Goal: Information Seeking & Learning: Compare options

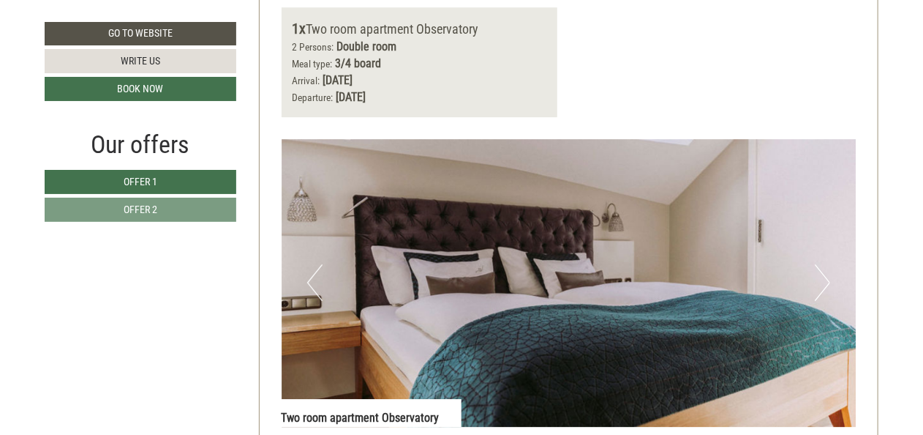
scroll to position [1902, 0]
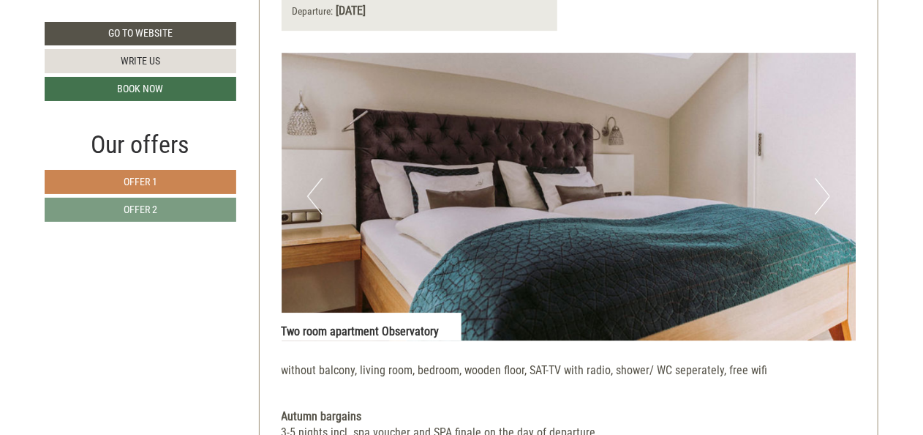
click at [184, 183] on link "Offer 1" at bounding box center [141, 182] width 192 height 24
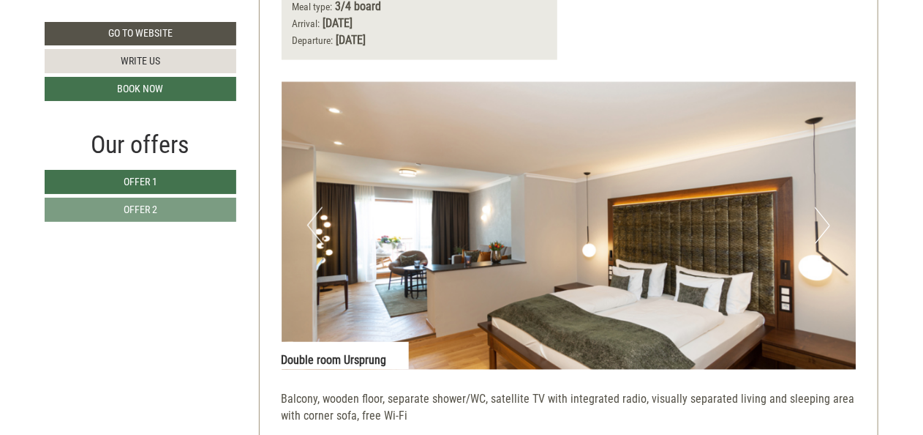
scroll to position [886, 0]
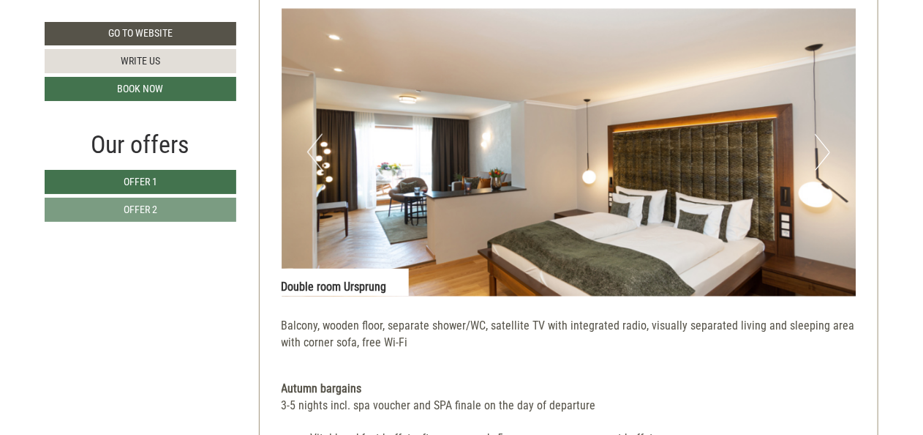
click at [832, 153] on img at bounding box center [569, 152] width 575 height 287
click at [826, 154] on button "Next" at bounding box center [822, 152] width 15 height 37
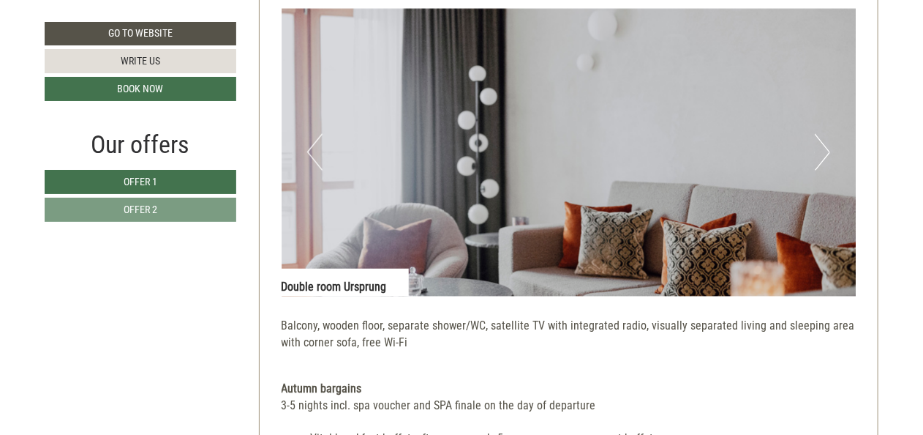
click at [826, 154] on button "Next" at bounding box center [822, 152] width 15 height 37
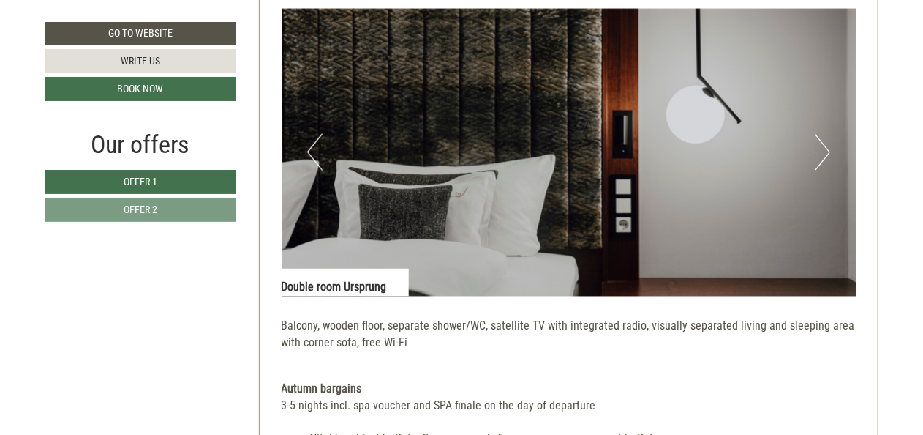
click at [826, 154] on button "Next" at bounding box center [822, 152] width 15 height 37
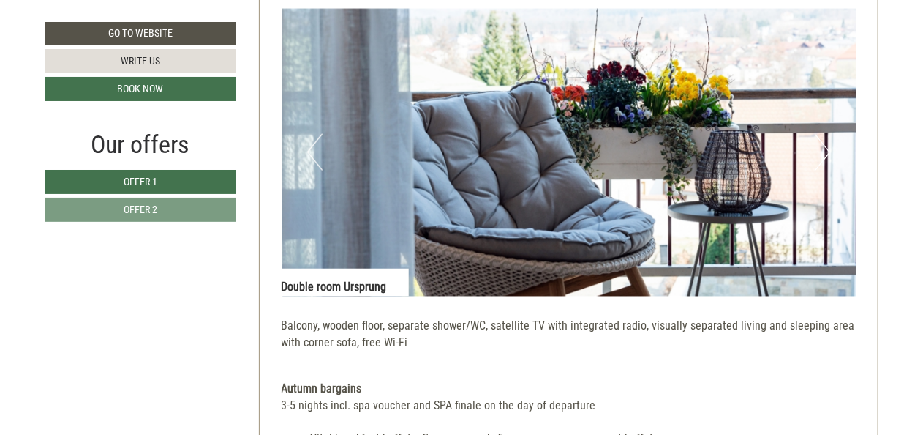
click at [823, 154] on button "Next" at bounding box center [822, 152] width 15 height 37
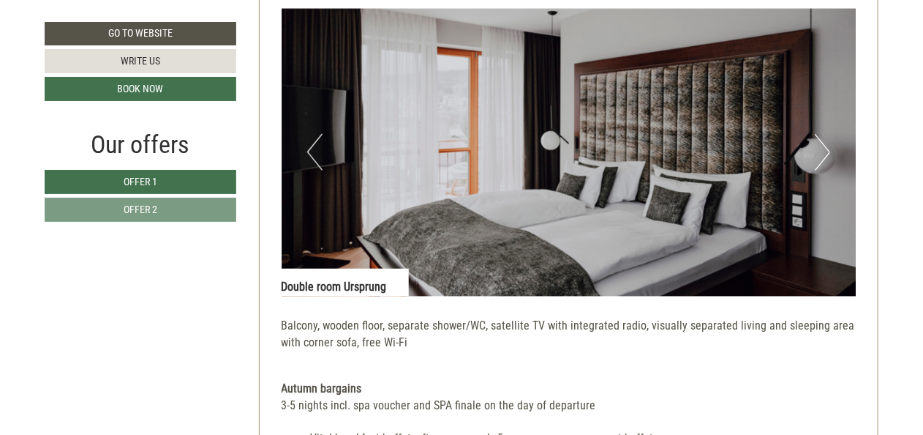
click at [819, 151] on button "Next" at bounding box center [822, 152] width 15 height 37
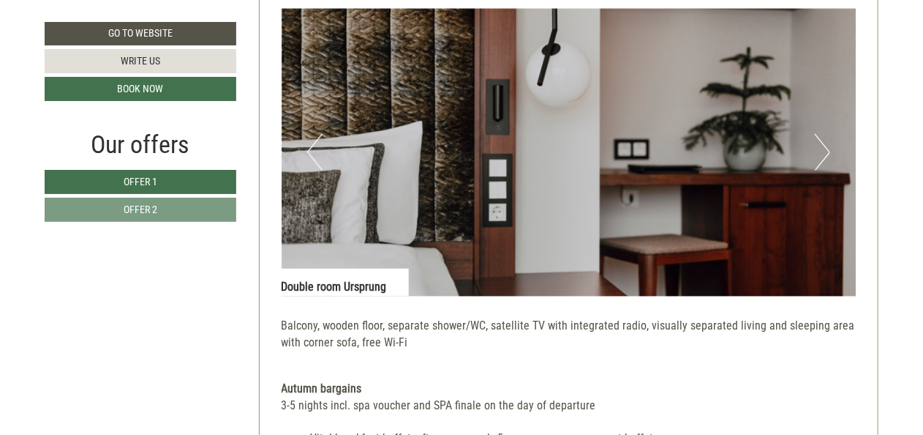
click at [819, 150] on button "Next" at bounding box center [822, 152] width 15 height 37
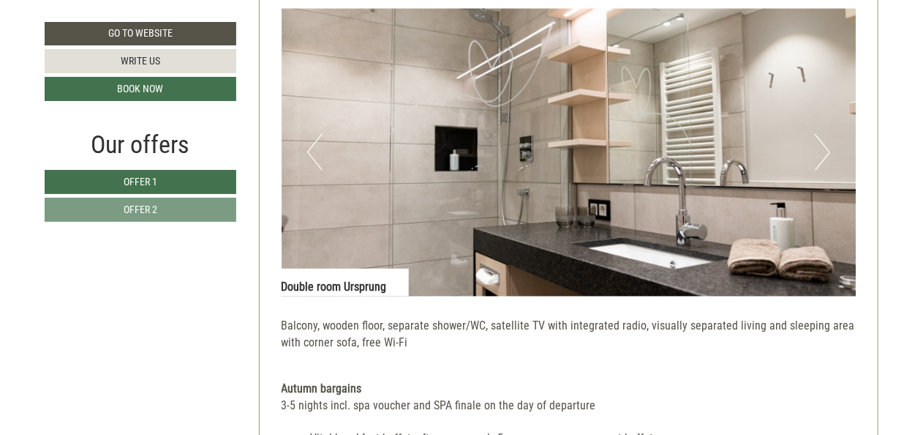
click at [819, 148] on button "Next" at bounding box center [822, 152] width 15 height 37
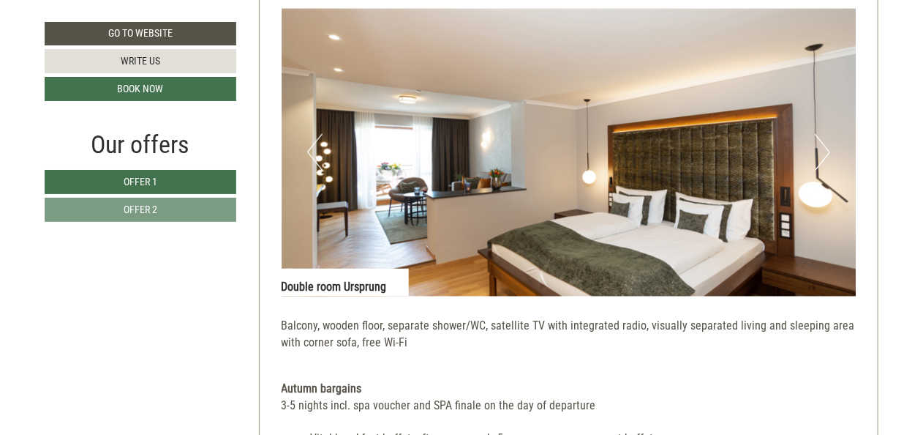
click at [818, 148] on button "Next" at bounding box center [822, 152] width 15 height 37
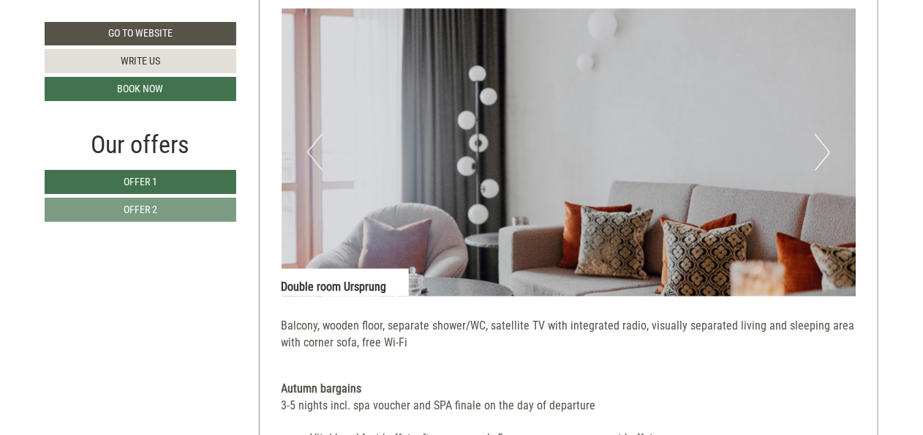
click at [818, 148] on button "Next" at bounding box center [822, 152] width 15 height 37
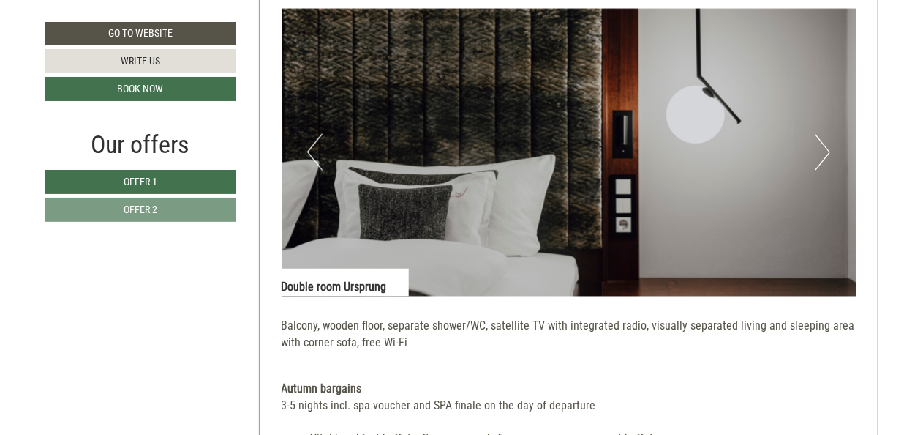
click at [818, 148] on button "Next" at bounding box center [822, 152] width 15 height 37
click at [817, 150] on button "Next" at bounding box center [822, 152] width 15 height 37
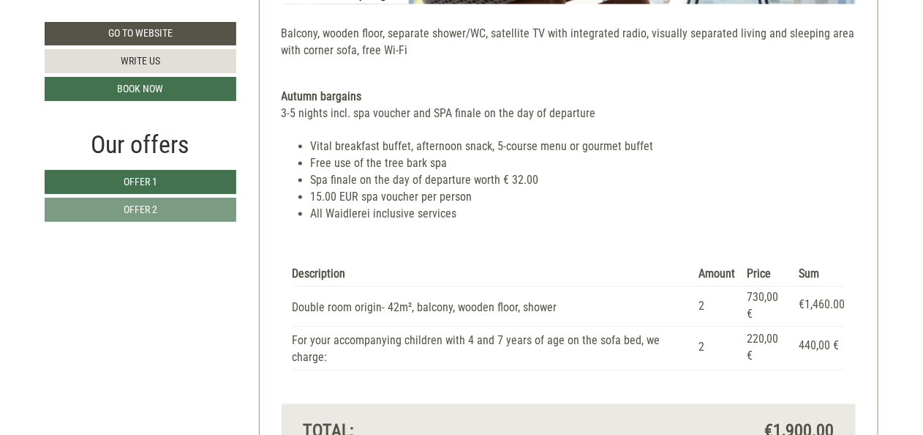
scroll to position [1252, 0]
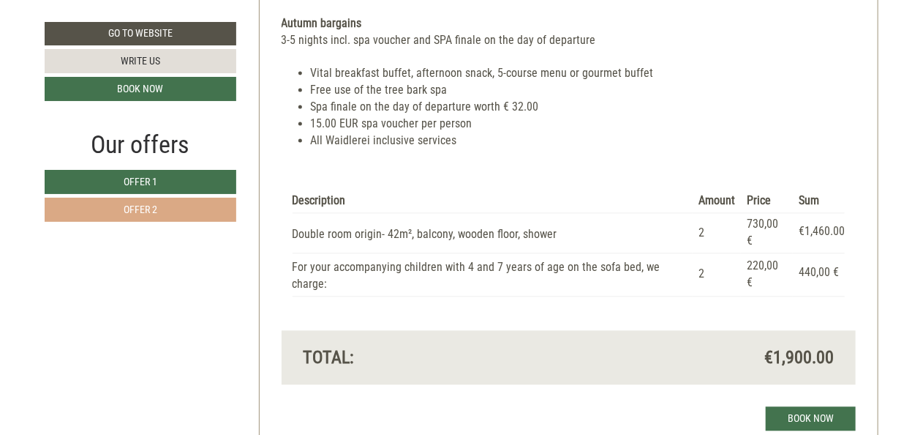
click at [164, 215] on link "Offer 2" at bounding box center [141, 210] width 192 height 24
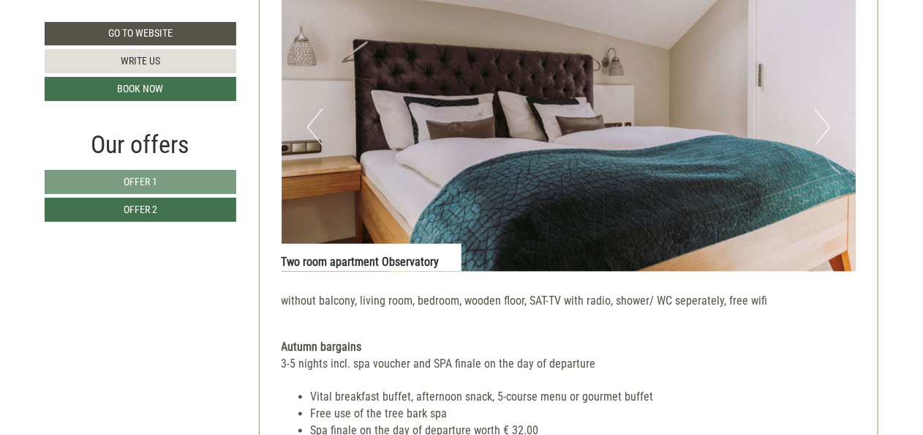
scroll to position [886, 0]
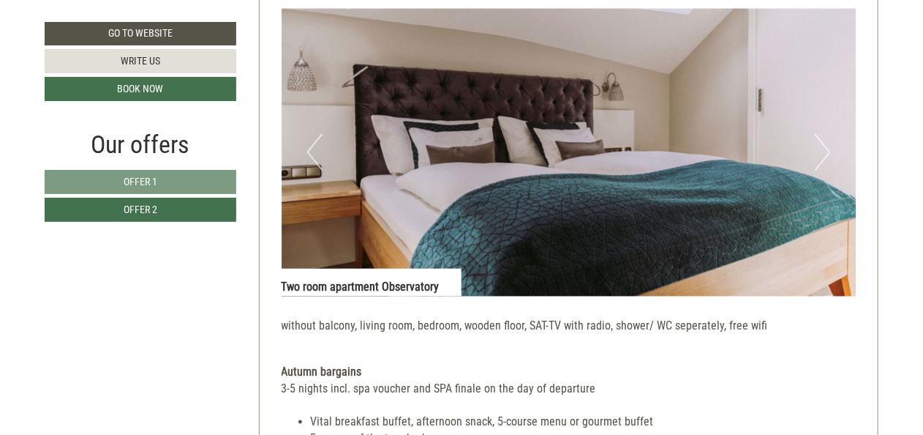
click at [828, 154] on button "Next" at bounding box center [822, 152] width 15 height 37
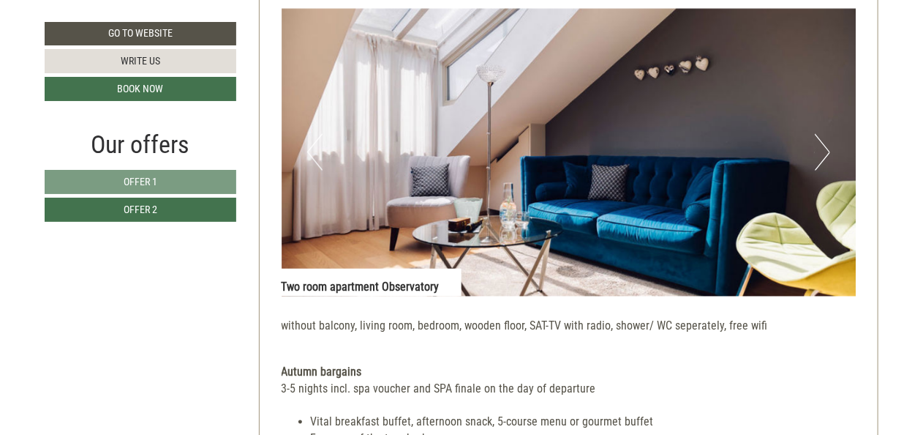
click at [828, 154] on button "Next" at bounding box center [822, 152] width 15 height 37
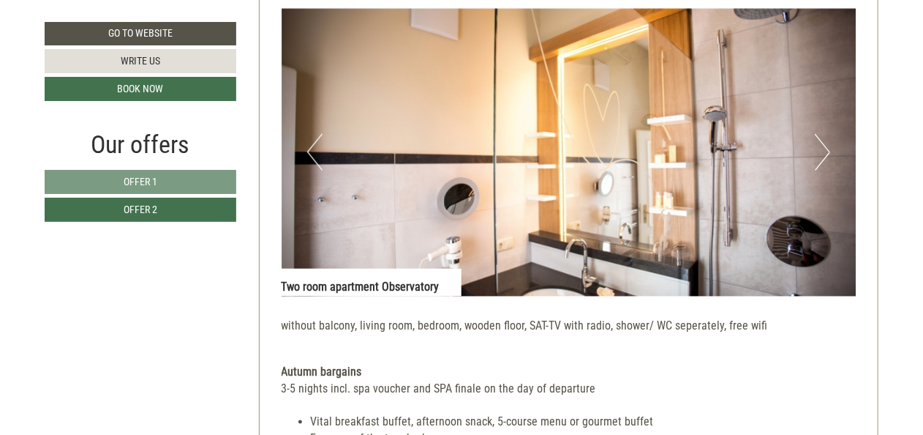
click at [828, 154] on button "Next" at bounding box center [822, 152] width 15 height 37
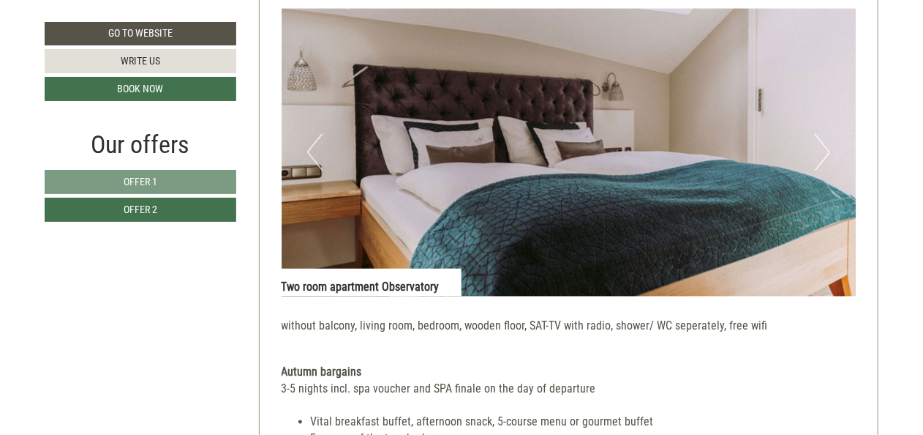
click at [828, 154] on button "Next" at bounding box center [822, 152] width 15 height 37
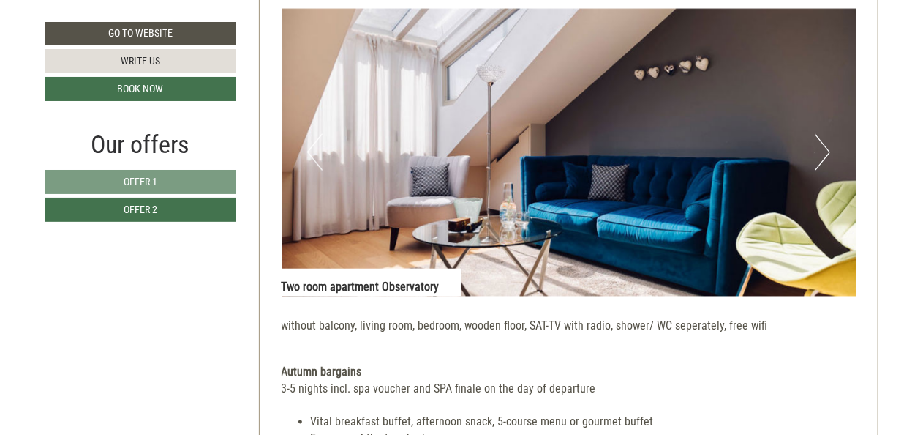
click at [828, 154] on button "Next" at bounding box center [822, 152] width 15 height 37
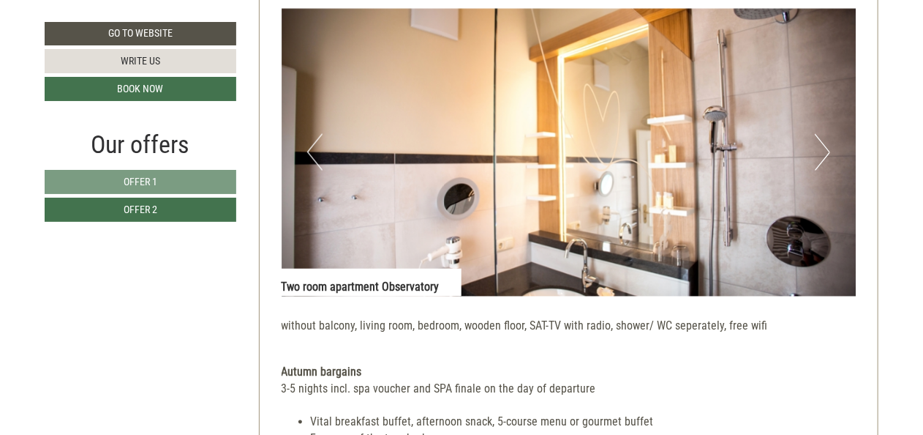
click at [828, 154] on button "Next" at bounding box center [822, 152] width 15 height 37
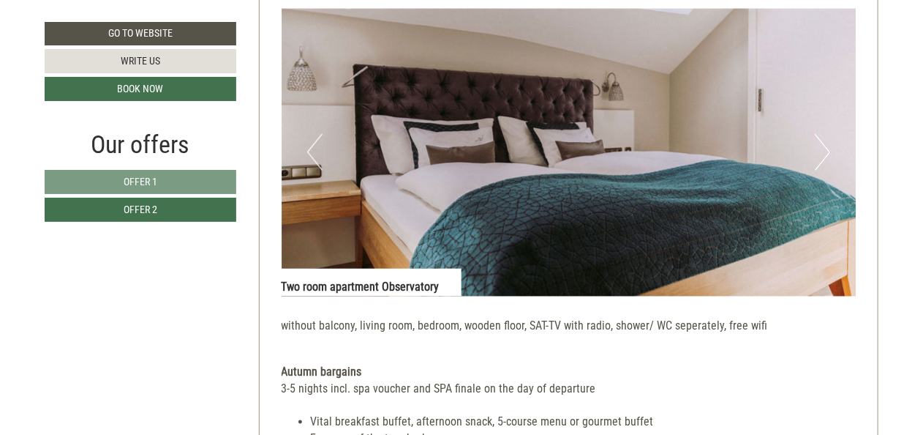
click at [828, 154] on button "Next" at bounding box center [822, 152] width 15 height 37
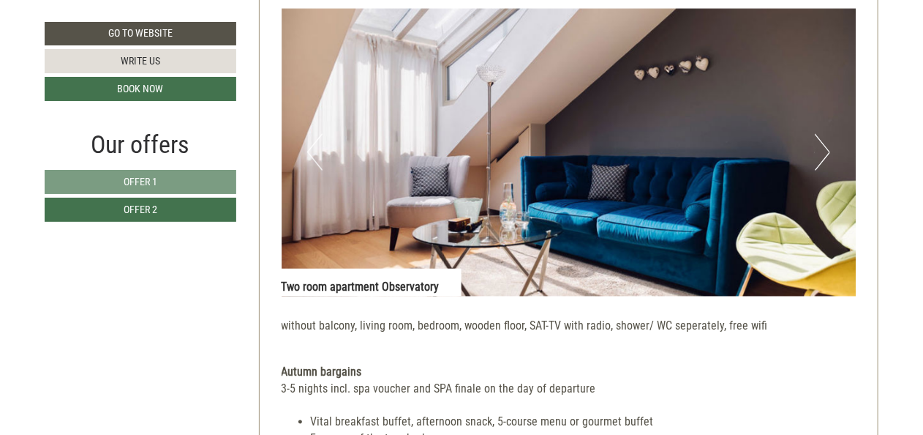
click at [828, 154] on button "Next" at bounding box center [822, 152] width 15 height 37
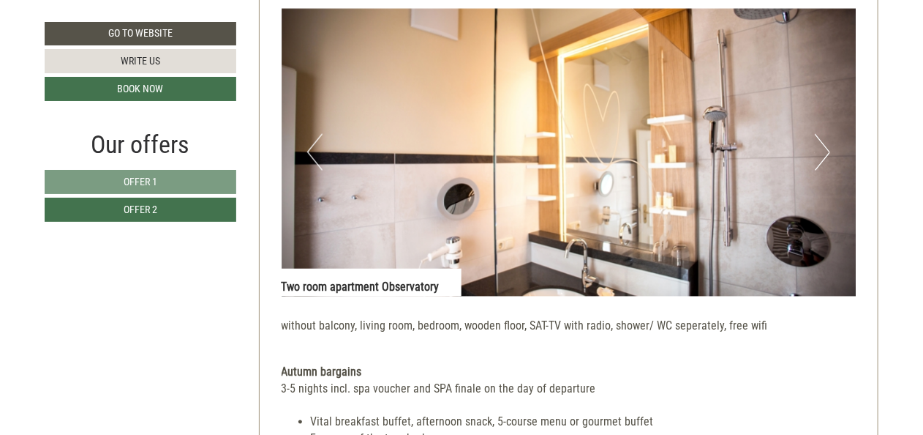
click at [828, 154] on button "Next" at bounding box center [822, 152] width 15 height 37
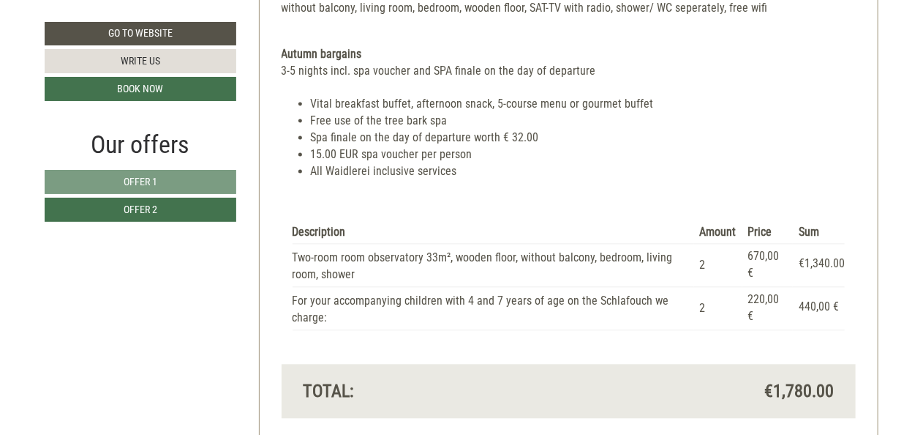
scroll to position [1178, 0]
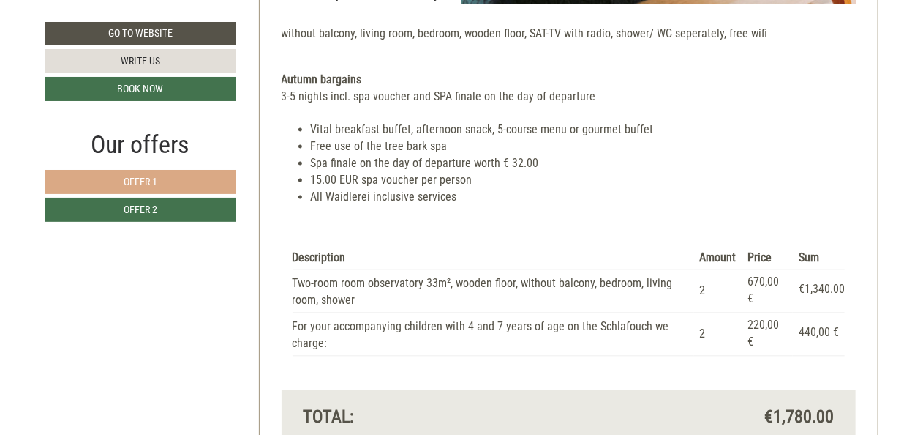
click at [161, 179] on link "Offer 1" at bounding box center [141, 182] width 192 height 24
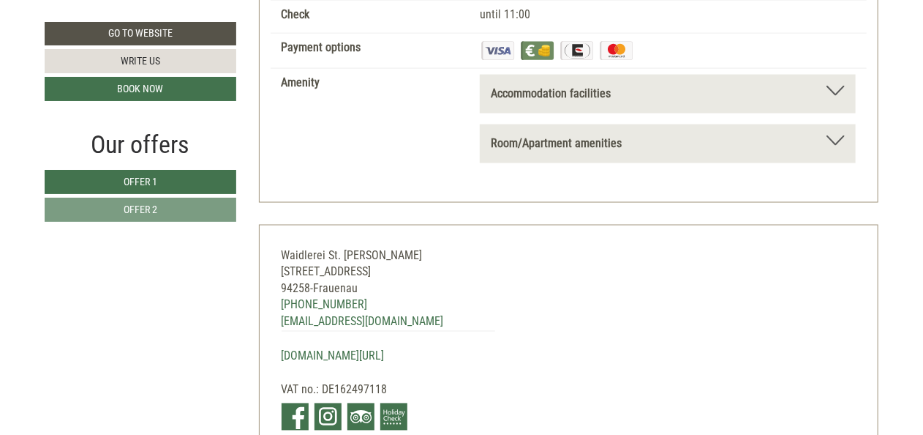
scroll to position [3213, 0]
